Goal: Information Seeking & Learning: Find specific fact

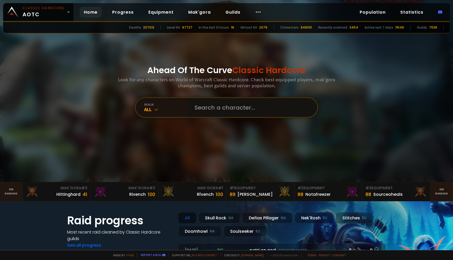
click at [196, 106] on input "text" at bounding box center [251, 107] width 120 height 19
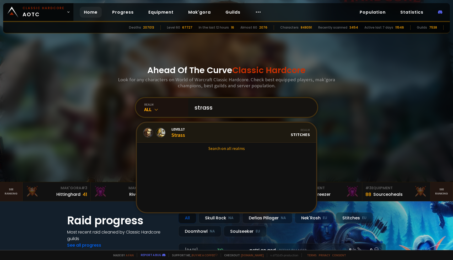
type input "strass"
click at [179, 132] on div "Level 17 Strass" at bounding box center [178, 132] width 14 height 11
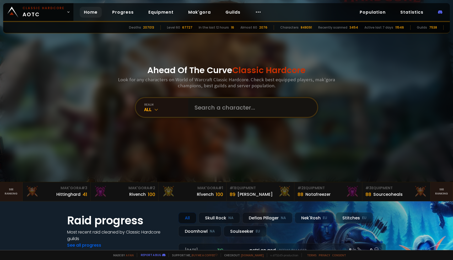
click at [214, 111] on input "text" at bounding box center [251, 107] width 120 height 19
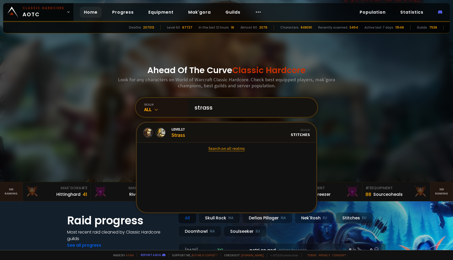
type input "strass"
click at [227, 150] on link "Search on all realms" at bounding box center [226, 149] width 179 height 12
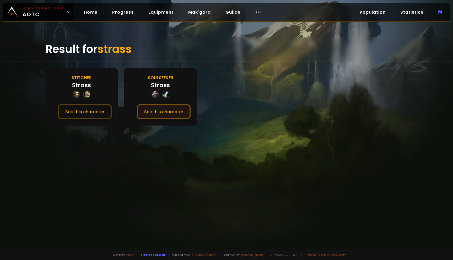
click at [175, 109] on button "See this character" at bounding box center [164, 111] width 54 height 15
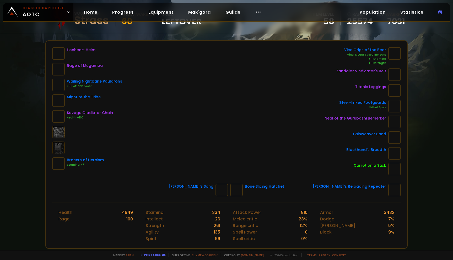
scroll to position [53, 0]
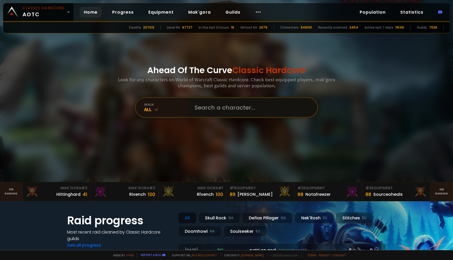
click at [194, 106] on input "text" at bounding box center [251, 107] width 120 height 19
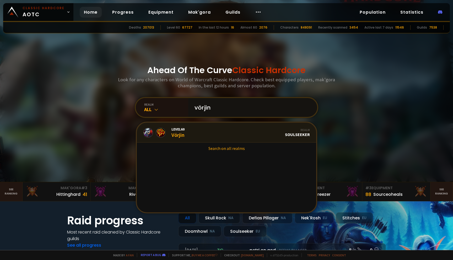
type input "vörjin"
click at [229, 138] on link "Level 60 Vörjin Realm Soulseeker" at bounding box center [226, 133] width 179 height 20
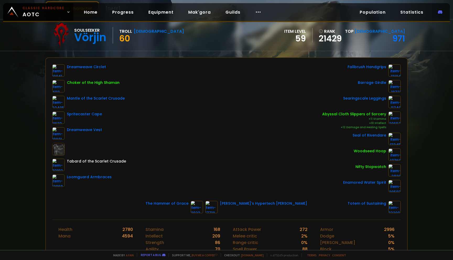
scroll to position [42, 0]
